Goal: Find contact information: Find contact information

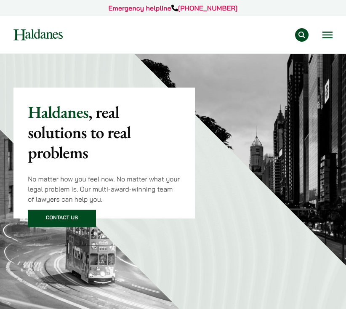
click at [323, 32] on button "Open menu" at bounding box center [328, 35] width 10 height 7
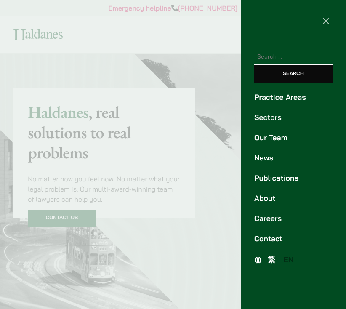
click at [271, 238] on link "Contact" at bounding box center [294, 239] width 78 height 11
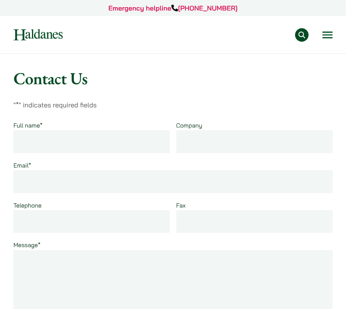
click at [328, 35] on button "Open menu" at bounding box center [328, 35] width 10 height 7
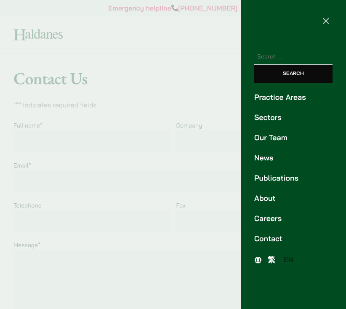
click at [287, 259] on span "EN" at bounding box center [289, 259] width 10 height 9
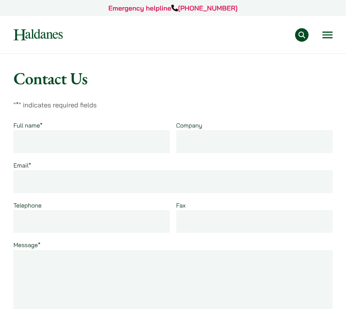
click at [325, 35] on button "Open menu" at bounding box center [328, 35] width 10 height 7
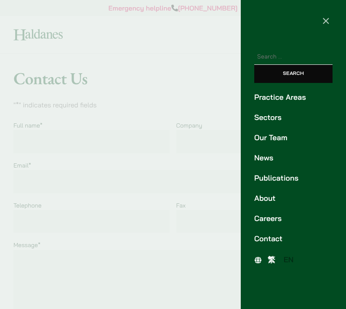
click at [271, 263] on span "繁" at bounding box center [272, 259] width 8 height 9
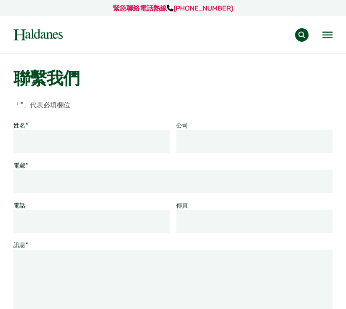
click at [329, 24] on nav "專業範疇 反壟斷和競爭法 民事訴訟及爭議解決 公司及商業業務 刑事辯護 欺詐、資產追踪和追討 知識產權 婚姻及家事法 傳媒、娛樂及體育事務 私人客戶 物業及物…" at bounding box center [172, 35] width 319 height 38
click at [330, 32] on button "Open menu" at bounding box center [328, 35] width 10 height 7
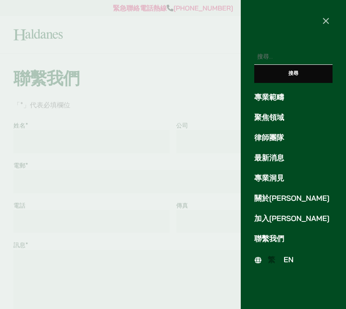
click at [270, 239] on link "聯繫我們" at bounding box center [294, 239] width 78 height 11
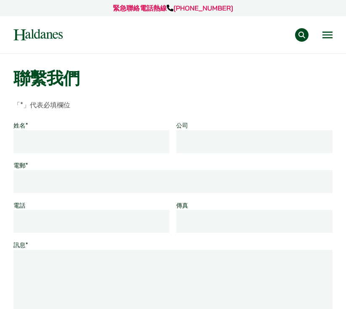
click at [333, 30] on div "專業範疇 反壟斷和競爭法 民事訴訟及爭議解決 公司及商業業務 刑事辯護 欺詐、資產追踪和追討 知識產權 婚姻及家事法 傳媒、娛樂及體育事務 私人客戶 物業及物…" at bounding box center [173, 34] width 332 height 13
click at [330, 35] on button "Open menu" at bounding box center [328, 35] width 10 height 7
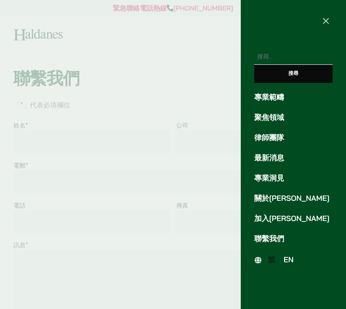
click at [272, 223] on ul "專業範疇 聚焦領域 律師團隊 最新消息 專業洞見 關於何敦 加入何敦 聯繫我們" at bounding box center [293, 168] width 105 height 153
click at [273, 217] on link "加入[PERSON_NAME]" at bounding box center [294, 218] width 78 height 11
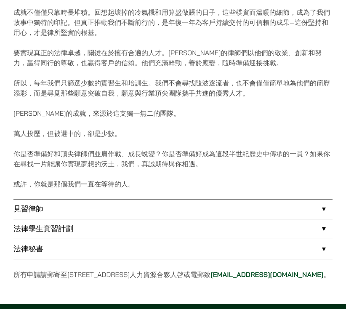
scroll to position [448, 0]
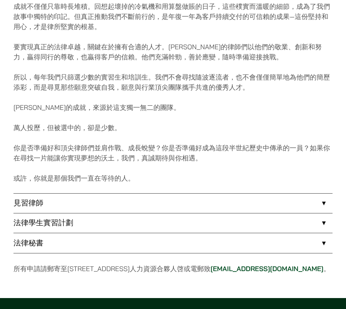
click at [231, 222] on link "法律學生實習計劃" at bounding box center [172, 223] width 319 height 19
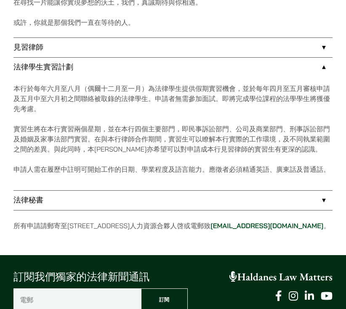
scroll to position [608, 0]
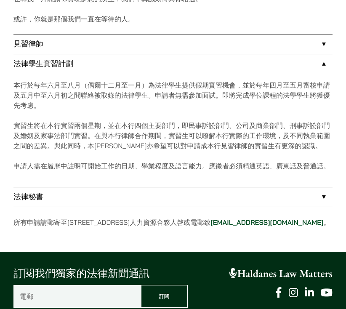
drag, startPoint x: 103, startPoint y: 232, endPoint x: 15, endPoint y: 237, distance: 88.2
click at [14, 228] on p "所有申請請郵寄至[STREET_ADDRESS]人力資源合夥人啓或電郵致 [EMAIL_ADDRESS][DOMAIN_NAME] 。" at bounding box center [172, 222] width 319 height 10
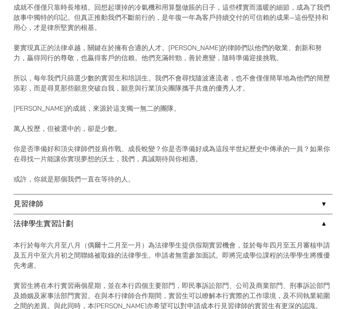
scroll to position [451, 0]
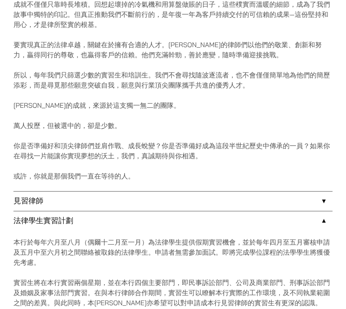
click at [137, 197] on link "見習律師" at bounding box center [172, 201] width 319 height 19
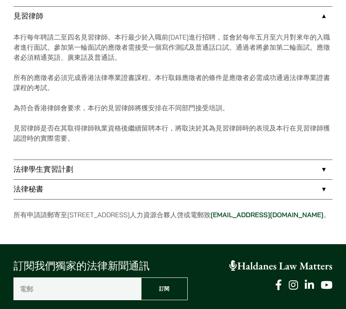
scroll to position [636, 0]
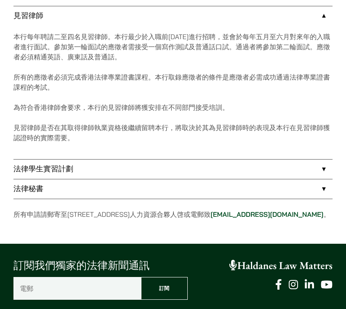
click at [140, 165] on link "法律學生實習計劃" at bounding box center [172, 169] width 319 height 19
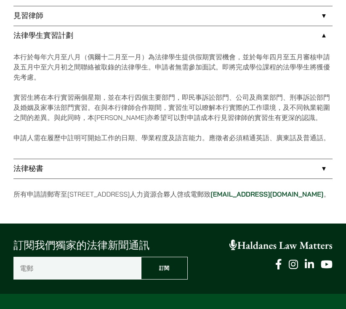
drag, startPoint x: 85, startPoint y: 205, endPoint x: 14, endPoint y: 202, distance: 71.3
click at [14, 199] on p "所有申請請郵寄至香港中環都爹利街11號律敦治大廈7樓人力資源合夥人啓或電郵致 career@haldanes.com 。" at bounding box center [172, 194] width 319 height 10
copy p "career@haldanes.com"
